Goal: Information Seeking & Learning: Learn about a topic

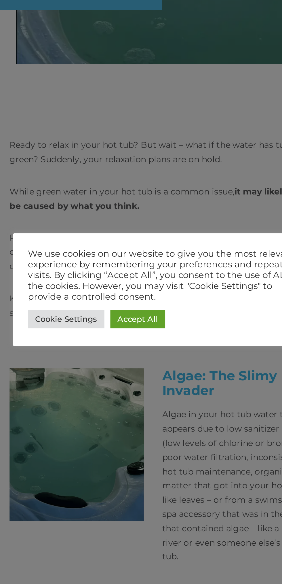
click at [129, 304] on link "Accept All" at bounding box center [129, 304] width 27 height 9
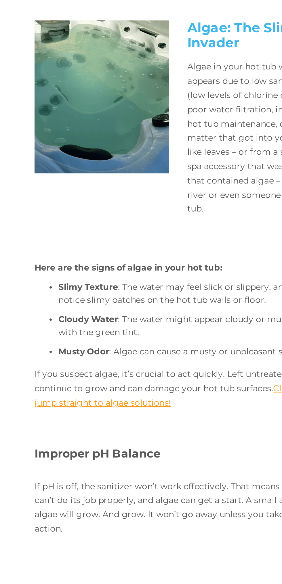
click at [84, 506] on link "Click here to jump straight to algae solutions!" at bounding box center [137, 510] width 141 height 12
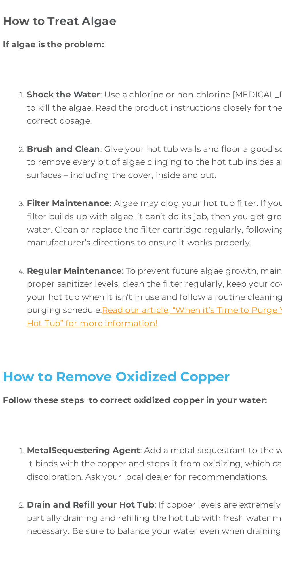
click at [126, 474] on link "Read our article, “When it’s Time to Purge Your Hot Tub” for more information!" at bounding box center [144, 478] width 131 height 12
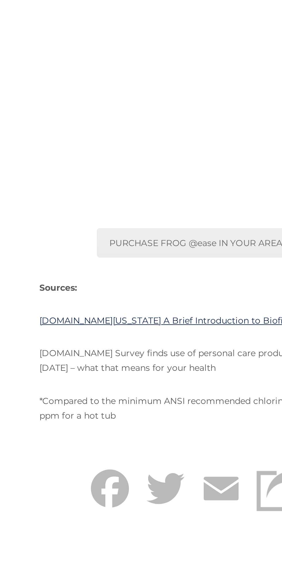
scroll to position [1911, 0]
